Goal: Task Accomplishment & Management: Use online tool/utility

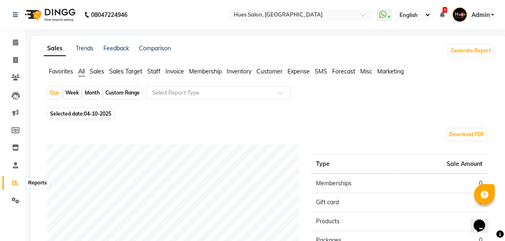
click at [13, 183] on icon at bounding box center [15, 183] width 6 height 6
click at [129, 93] on div "Custom Range" at bounding box center [122, 93] width 38 height 12
select select "10"
select select "2025"
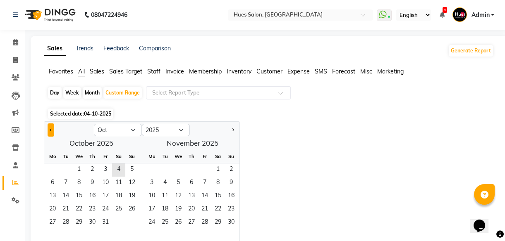
click at [50, 130] on span "Previous month" at bounding box center [51, 129] width 3 height 3
select select "9"
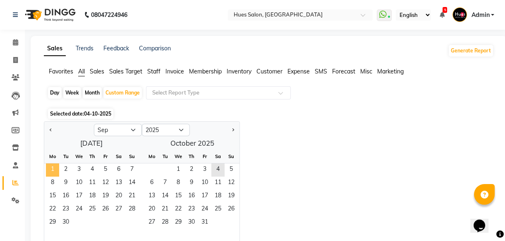
click at [52, 171] on span "1" at bounding box center [52, 170] width 13 height 13
click at [79, 182] on span "10" at bounding box center [78, 183] width 13 height 13
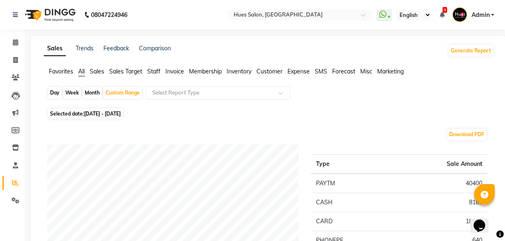
click at [93, 95] on div "Month" at bounding box center [92, 93] width 19 height 12
select select "9"
select select "2025"
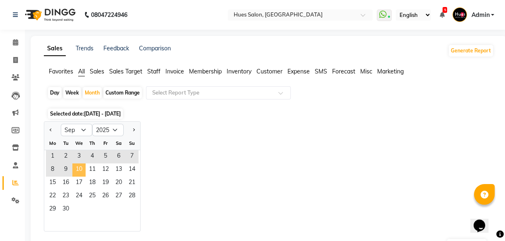
click at [77, 172] on span "10" at bounding box center [78, 170] width 13 height 13
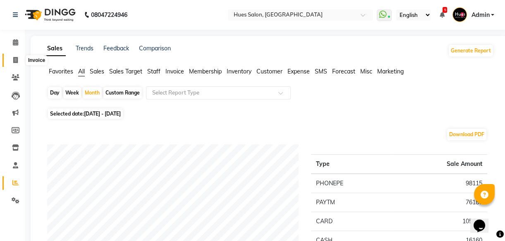
click at [17, 60] on icon at bounding box center [15, 60] width 5 height 6
select select "service"
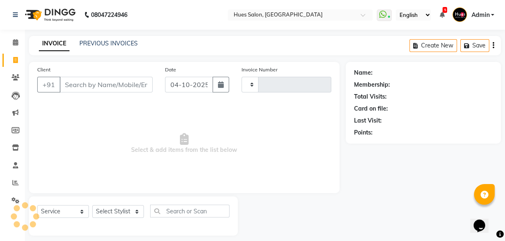
scroll to position [7, 0]
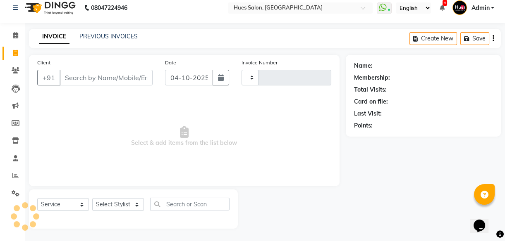
type input "1096"
select select "3460"
click at [17, 60] on li "Invoice" at bounding box center [12, 54] width 25 height 18
